Goal: Obtain resource: Download file/media

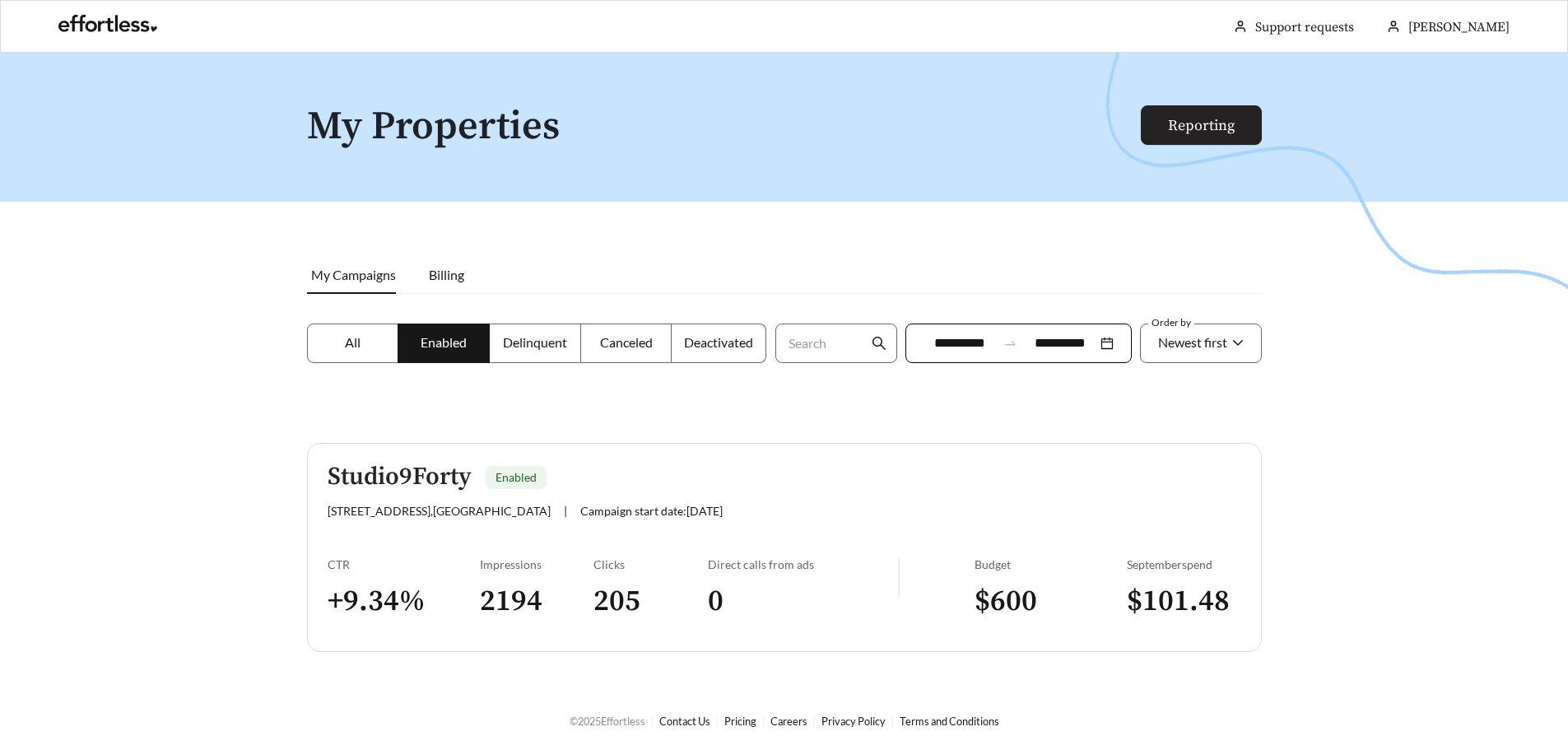
click at [1235, 131] on link "Reporting" at bounding box center [1200, 125] width 66 height 19
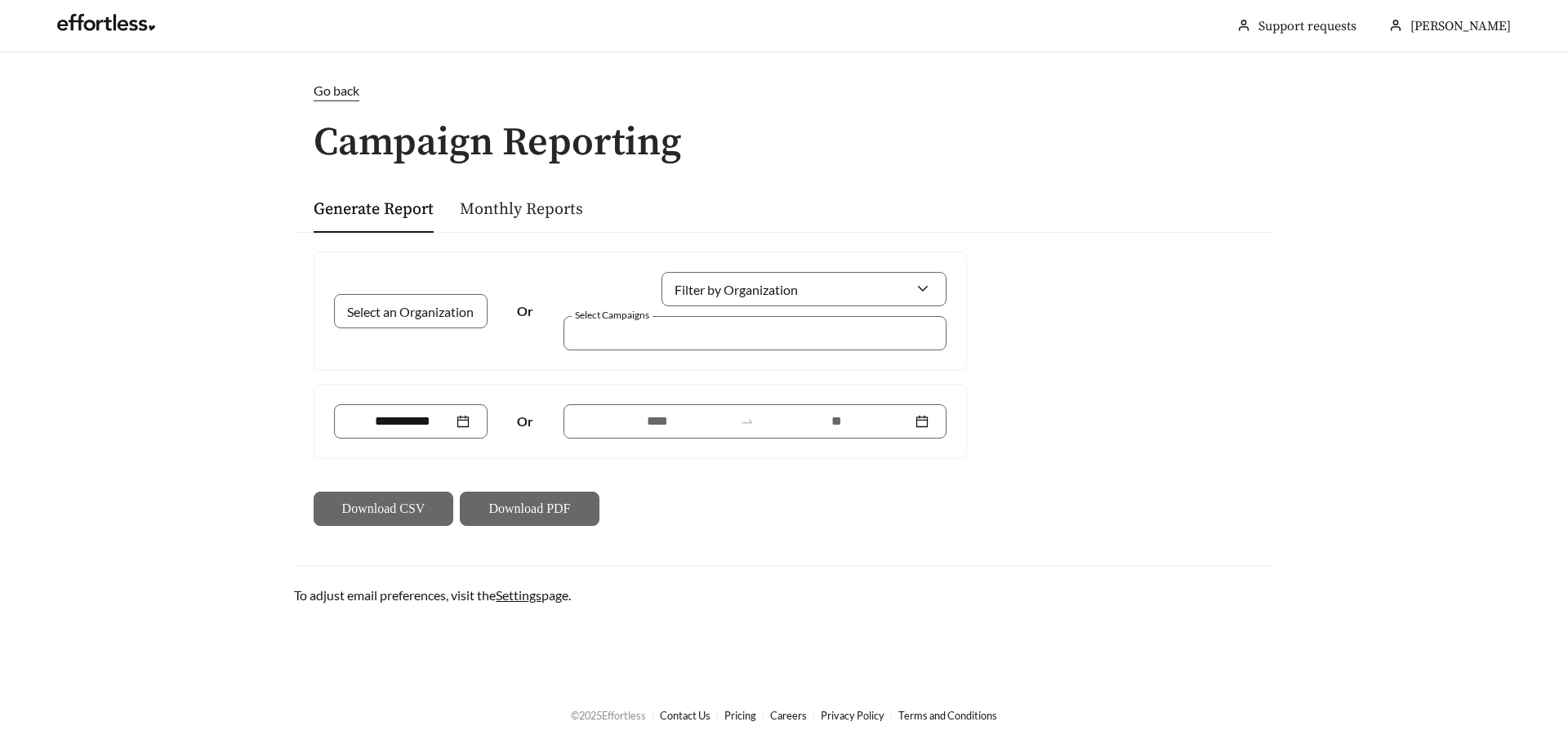
drag, startPoint x: 498, startPoint y: 223, endPoint x: 514, endPoint y: 218, distance: 16.8
click at [500, 220] on div "Monthly Reports" at bounding box center [522, 209] width 123 height 48
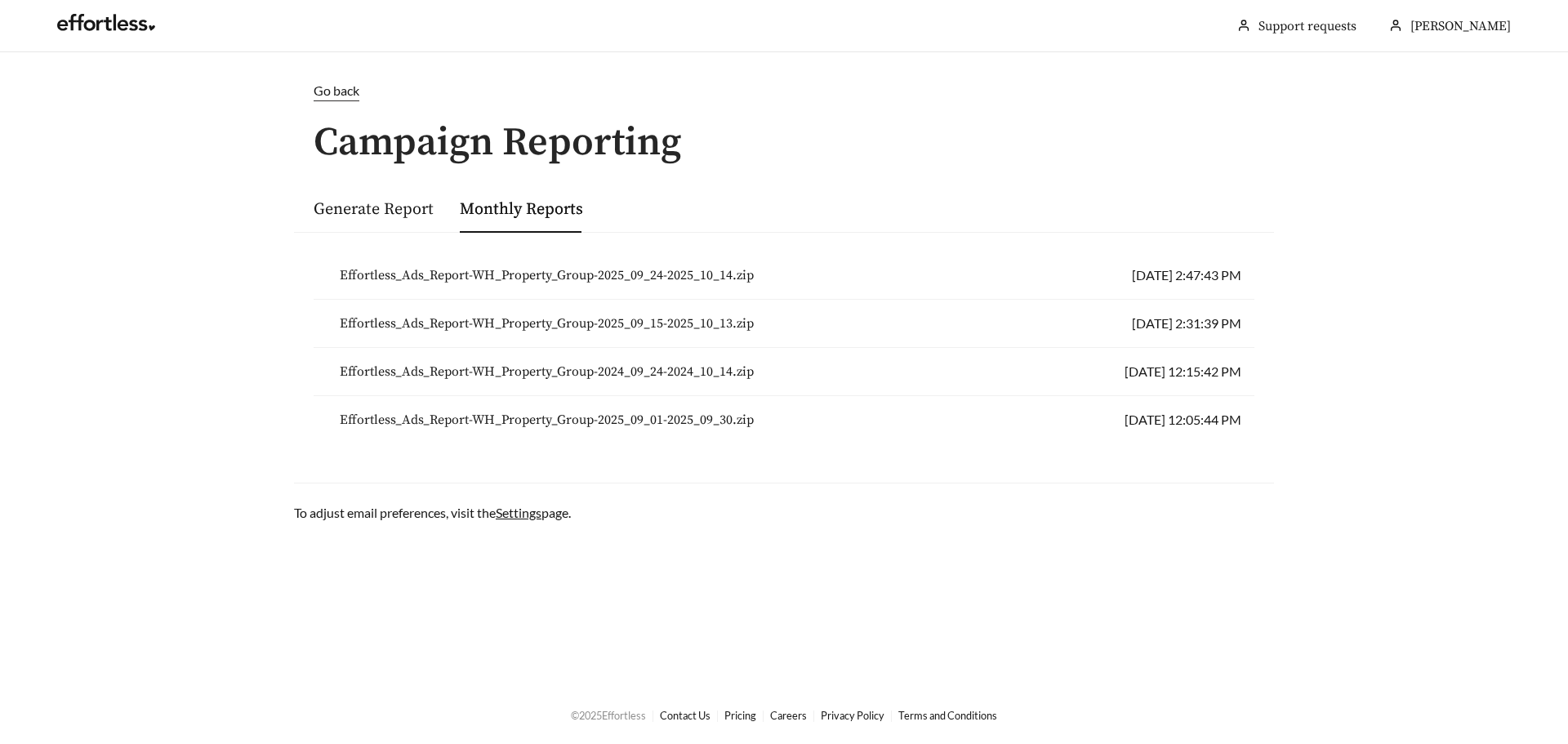
click at [677, 296] on li "Effortless_Ads_Report-WH_Property_Group-2025_09_24-2025_10_14.zip [DATE] 2:47:4…" at bounding box center [784, 276] width 941 height 48
click at [665, 280] on span "Effortless_Ads_Report-WH_Property_Group-2025_09_24-2025_10_14.zip" at bounding box center [547, 275] width 414 height 20
click at [360, 268] on span "Effortless_Ads_Report-WH_Property_Group-2025_09_24-2025_10_14.zip" at bounding box center [547, 275] width 414 height 20
drag, startPoint x: 337, startPoint y: 223, endPoint x: 337, endPoint y: 209, distance: 14.0
click at [337, 223] on div "Generate Report" at bounding box center [373, 209] width 120 height 48
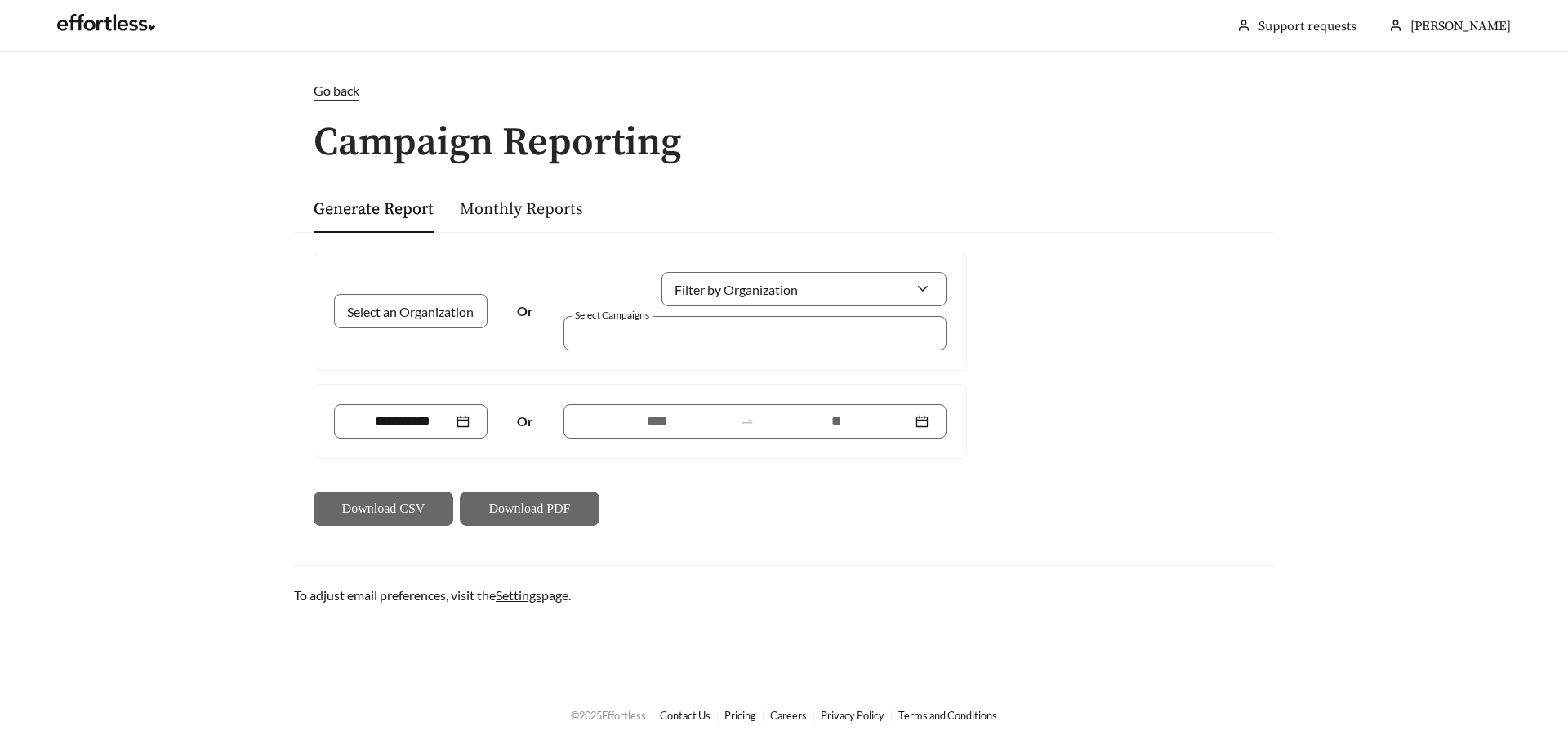
click at [344, 87] on span "Go back" at bounding box center [336, 90] width 45 height 15
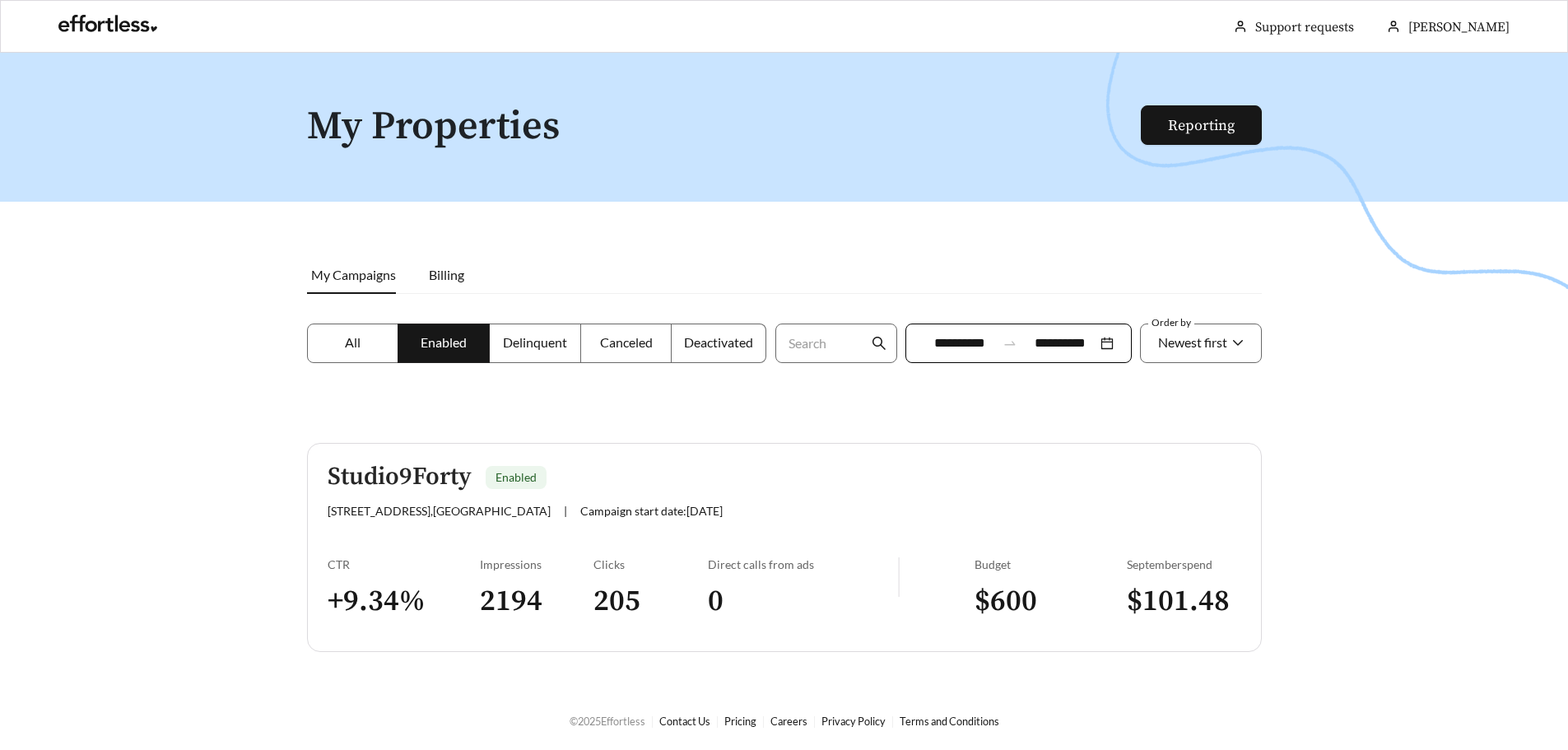
click at [400, 351] on span at bounding box center [444, 343] width 91 height 38
click at [334, 347] on label "All" at bounding box center [353, 343] width 92 height 40
click at [419, 362] on label "Enabled" at bounding box center [444, 343] width 91 height 40
click at [349, 334] on span "All" at bounding box center [353, 342] width 16 height 16
click at [429, 330] on label "Enabled" at bounding box center [444, 343] width 91 height 40
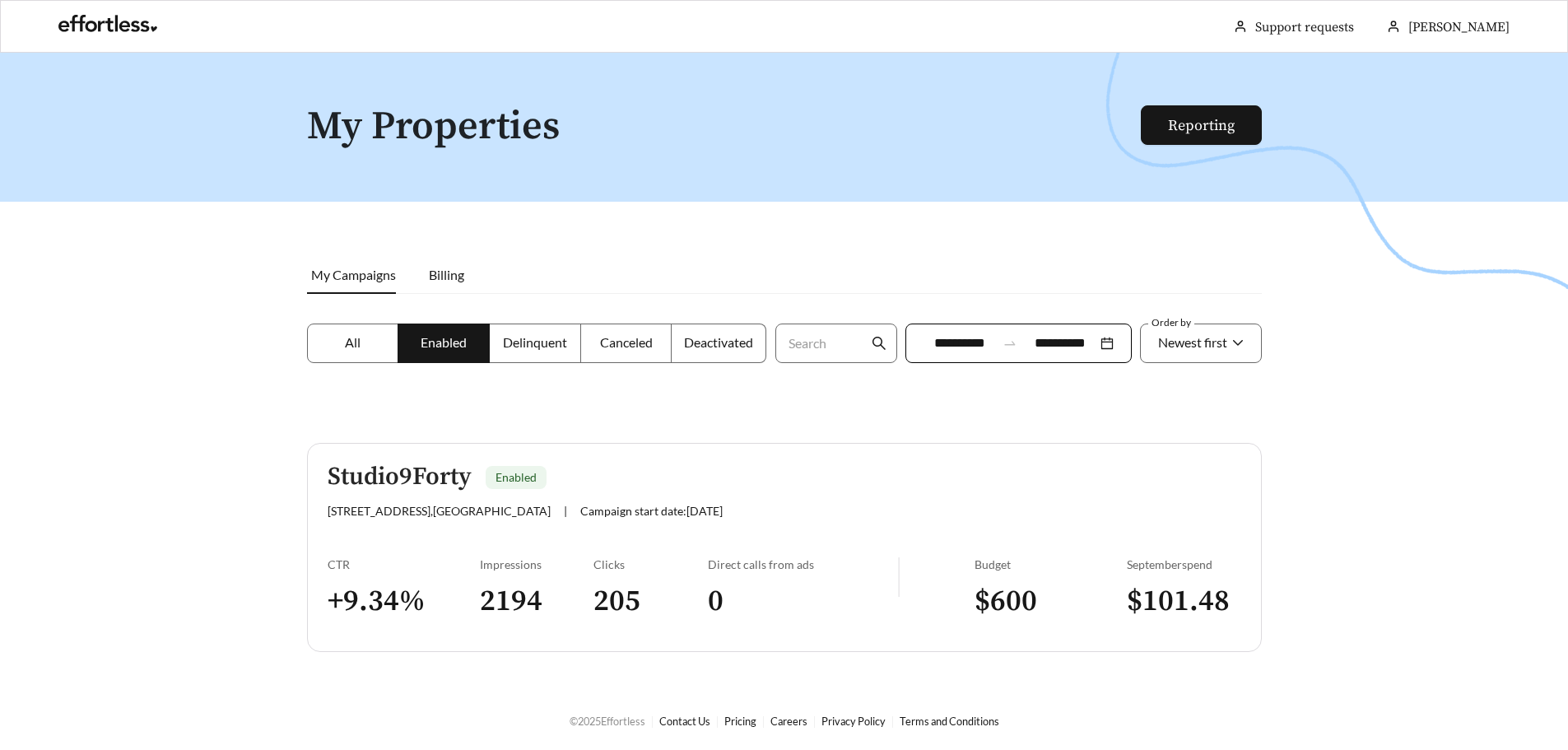
click at [318, 289] on li "My Campaigns" at bounding box center [360, 275] width 105 height 38
click at [362, 281] on span "My Campaigns" at bounding box center [354, 274] width 85 height 16
click at [450, 278] on span "Billing" at bounding box center [446, 274] width 35 height 16
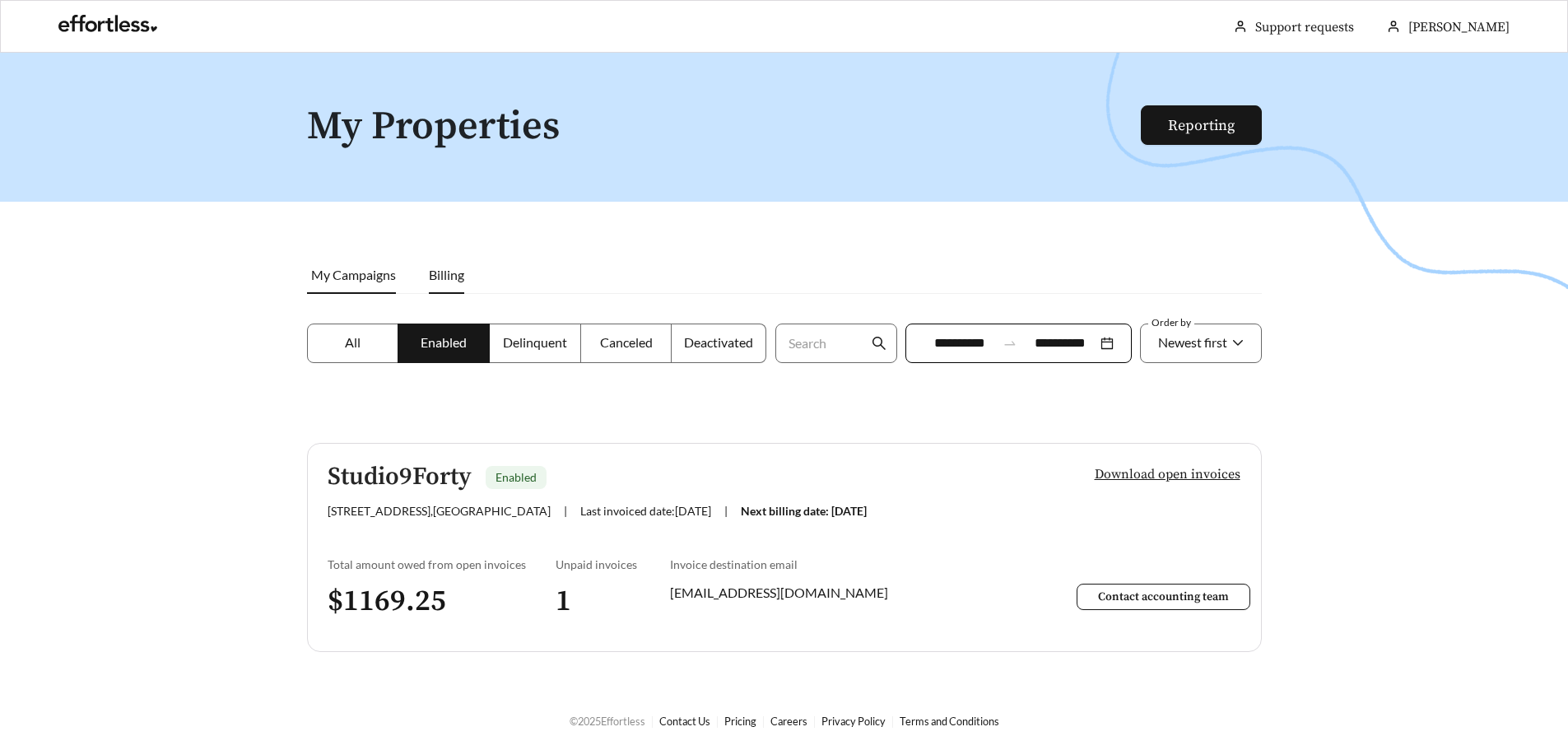
click at [362, 282] on li "My Campaigns" at bounding box center [360, 275] width 105 height 38
